Goal: Information Seeking & Learning: Find specific fact

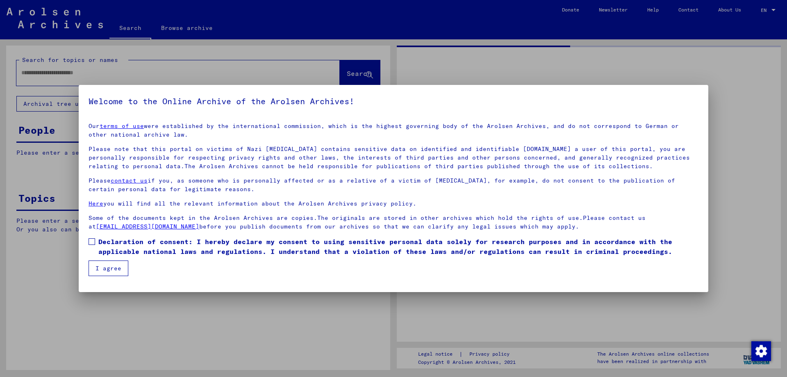
type input "******"
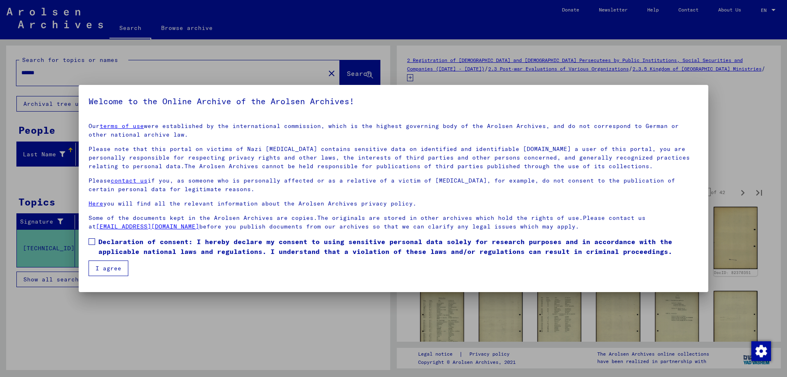
click at [93, 240] on span at bounding box center [92, 241] width 7 height 7
drag, startPoint x: 107, startPoint y: 268, endPoint x: 131, endPoint y: 277, distance: 25.3
click at [107, 268] on button "I agree" at bounding box center [109, 268] width 40 height 16
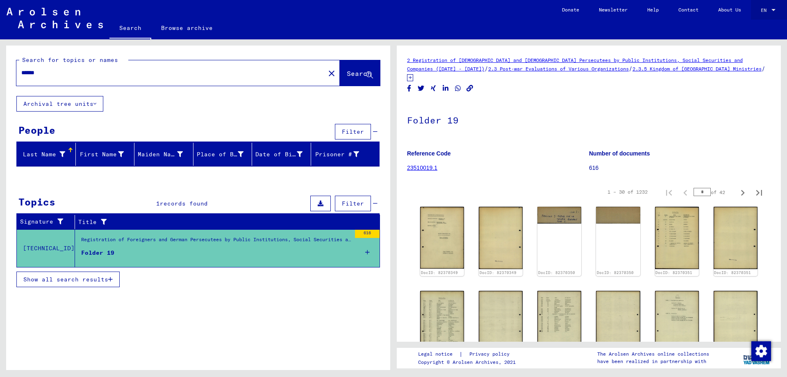
click at [773, 11] on div at bounding box center [773, 10] width 4 height 2
click at [754, 30] on span "Deutsch" at bounding box center [752, 29] width 20 height 6
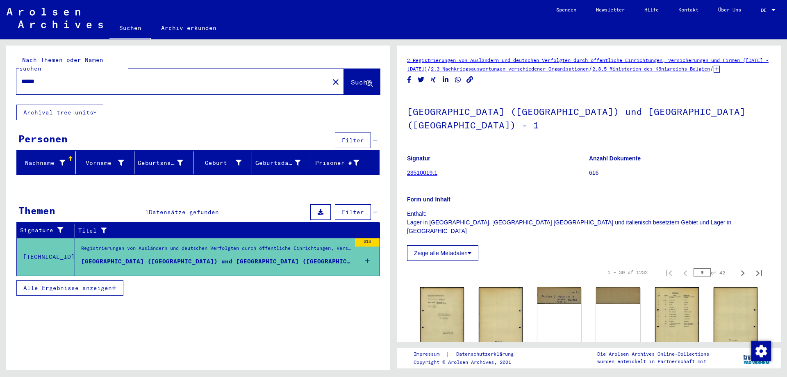
click at [713, 73] on icon at bounding box center [716, 69] width 6 height 7
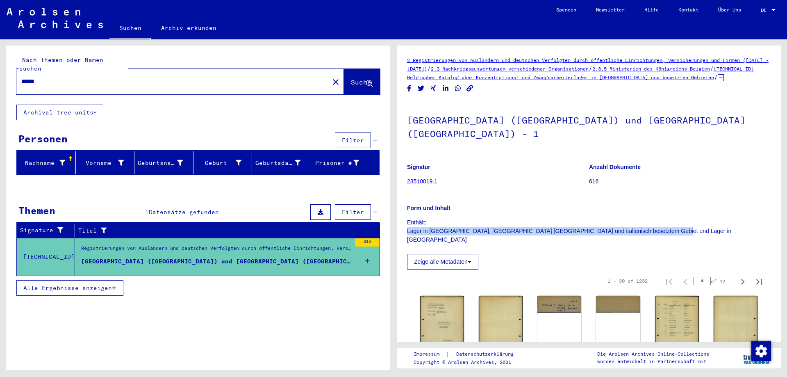
drag, startPoint x: 650, startPoint y: 219, endPoint x: 403, endPoint y: 218, distance: 247.1
copy p "Lager in [GEOGRAPHIC_DATA], [GEOGRAPHIC_DATA] [GEOGRAPHIC_DATA] und italienisch…"
click at [511, 77] on link "[TECHNICAL_ID] Belgischer Katalog über Konzentrations- und Zwangsarbeiterlager …" at bounding box center [580, 73] width 347 height 15
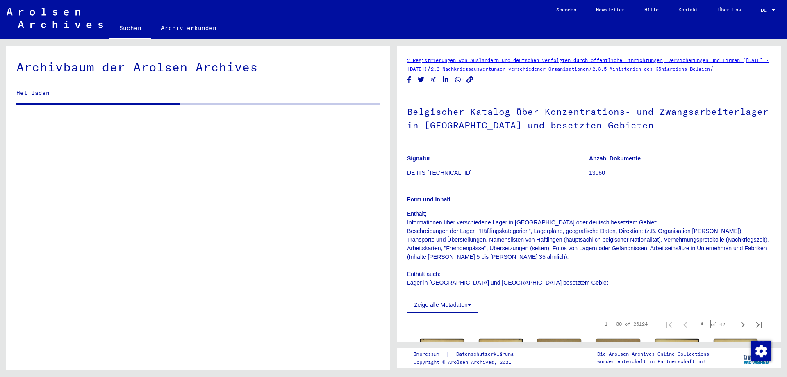
scroll to position [205, 0]
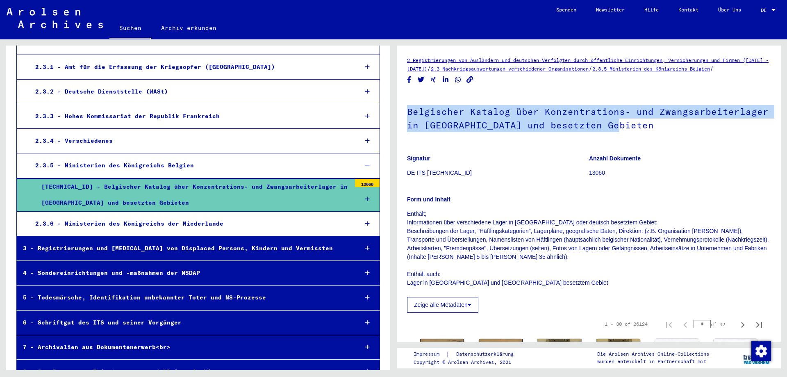
drag, startPoint x: 615, startPoint y: 136, endPoint x: 401, endPoint y: 120, distance: 214.9
click at [401, 120] on yv-its-full-details "2 Registrierungen von Ausländern und deutschen Verfolgten durch öffentliche Ein…" at bounding box center [589, 373] width 384 height 635
copy h1 "Belgischer Katalog über Konzentrations- und Zwangsarbeiterlager in [GEOGRAPHIC_…"
click at [456, 120] on h1 "Belgischer Katalog über Konzentrations- und Zwangsarbeiterlager in [GEOGRAPHIC_…" at bounding box center [588, 118] width 363 height 50
